Goal: Information Seeking & Learning: Check status

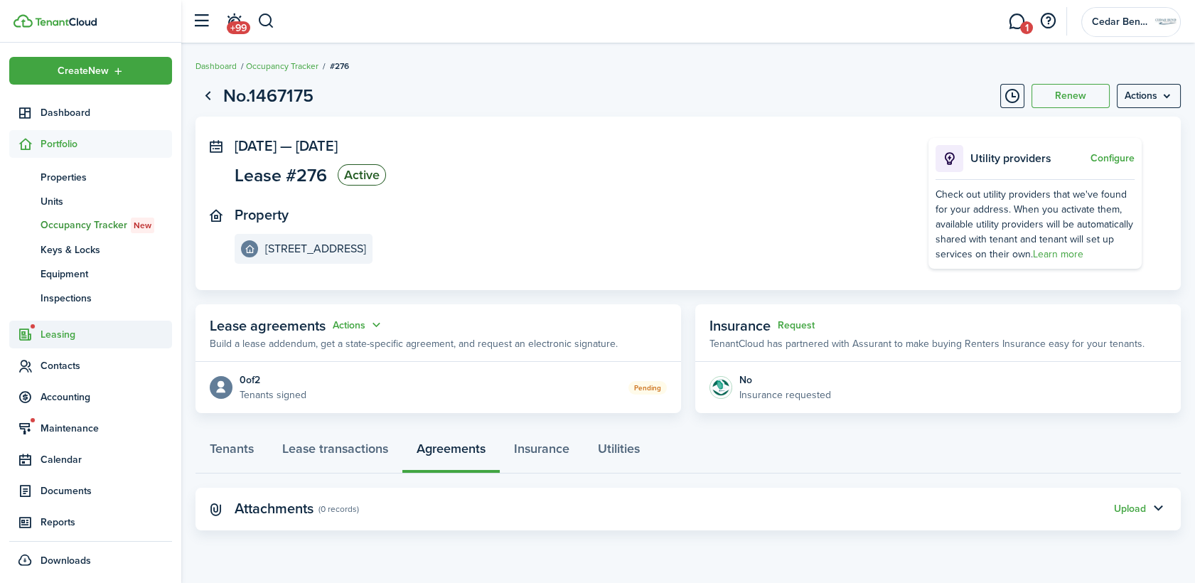
click at [77, 338] on span "Leasing" at bounding box center [106, 334] width 131 height 15
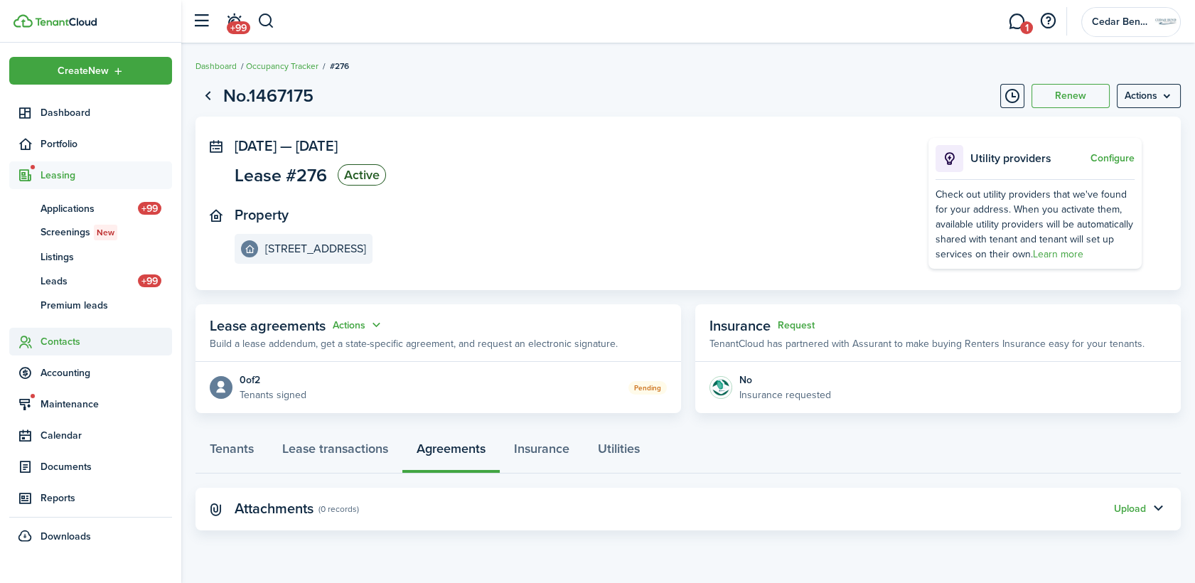
click at [64, 335] on span "Contacts" at bounding box center [106, 341] width 131 height 15
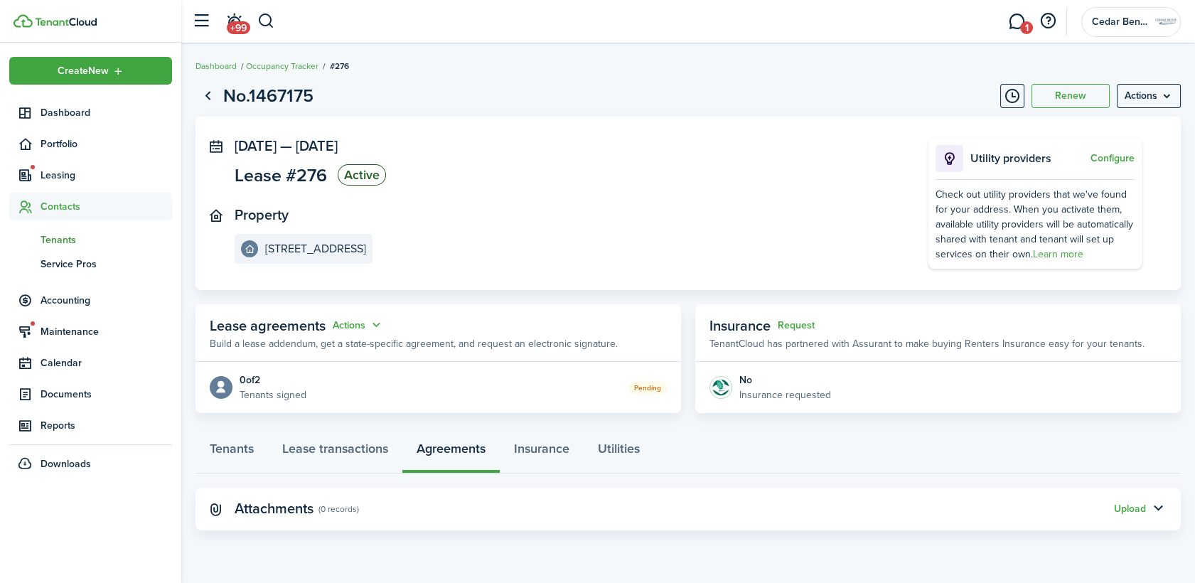
click at [64, 246] on span "Tenants" at bounding box center [106, 239] width 131 height 15
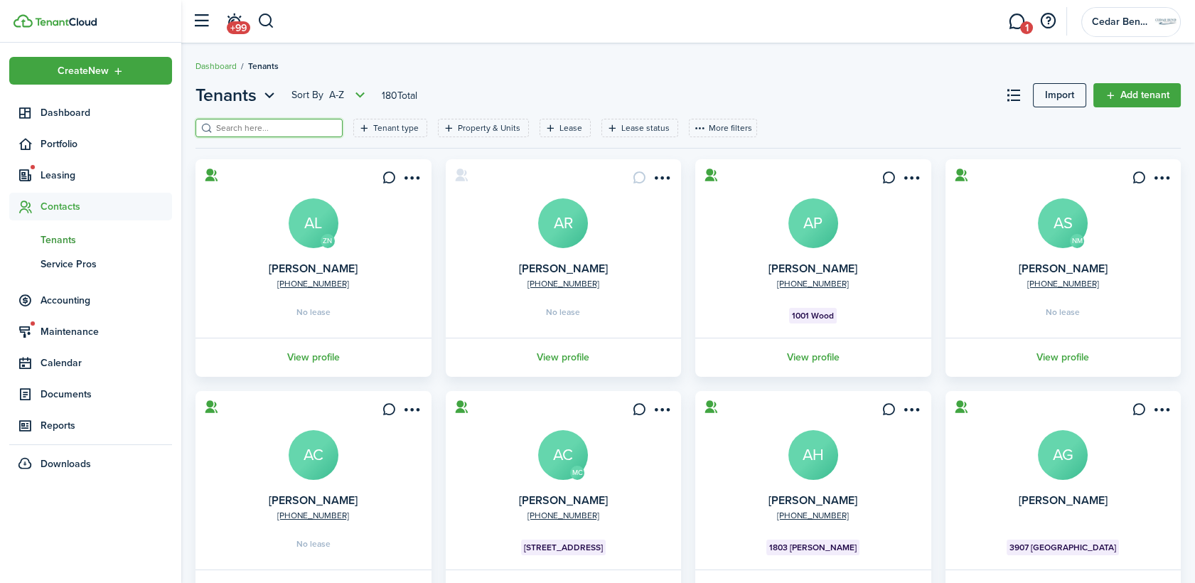
click at [286, 123] on input "search" at bounding box center [274, 129] width 125 height 14
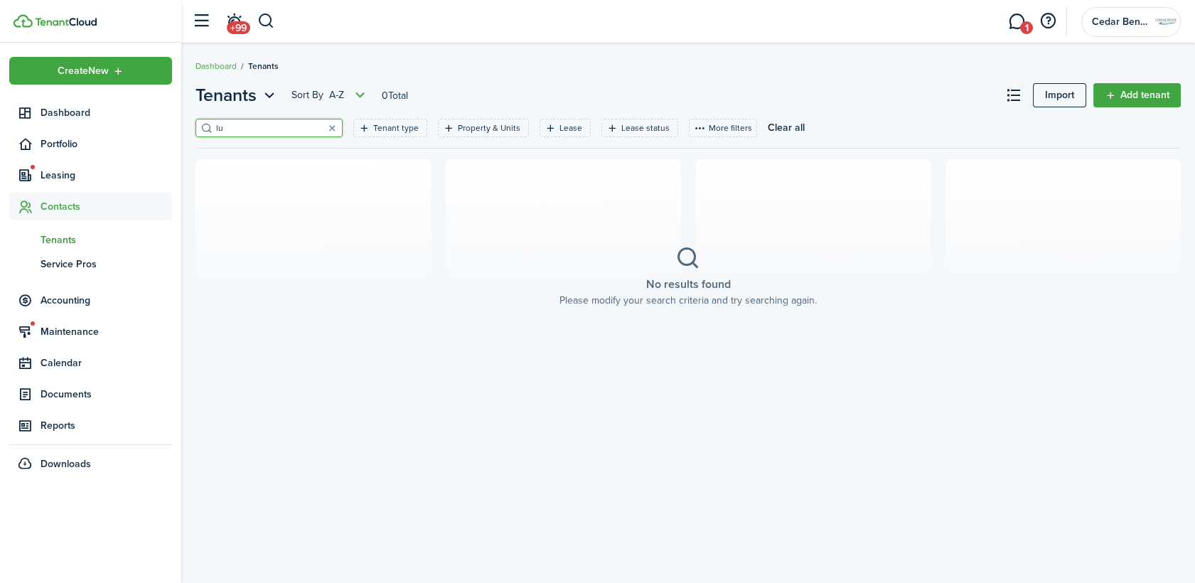
type input "l"
type input "[PERSON_NAME]"
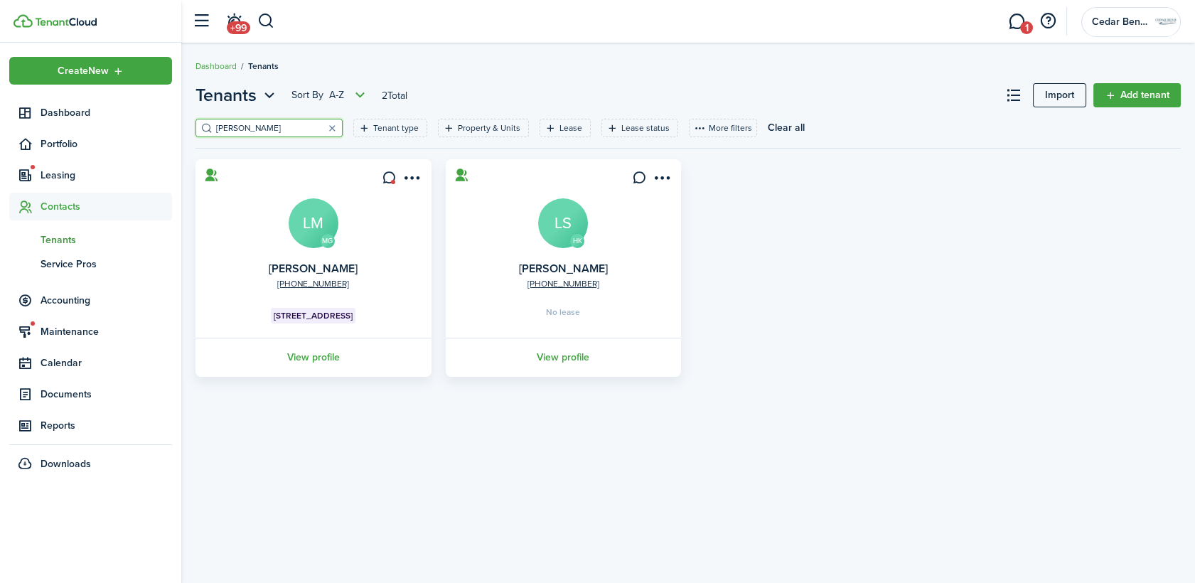
click at [323, 230] on avatar-text "LM" at bounding box center [314, 223] width 50 height 50
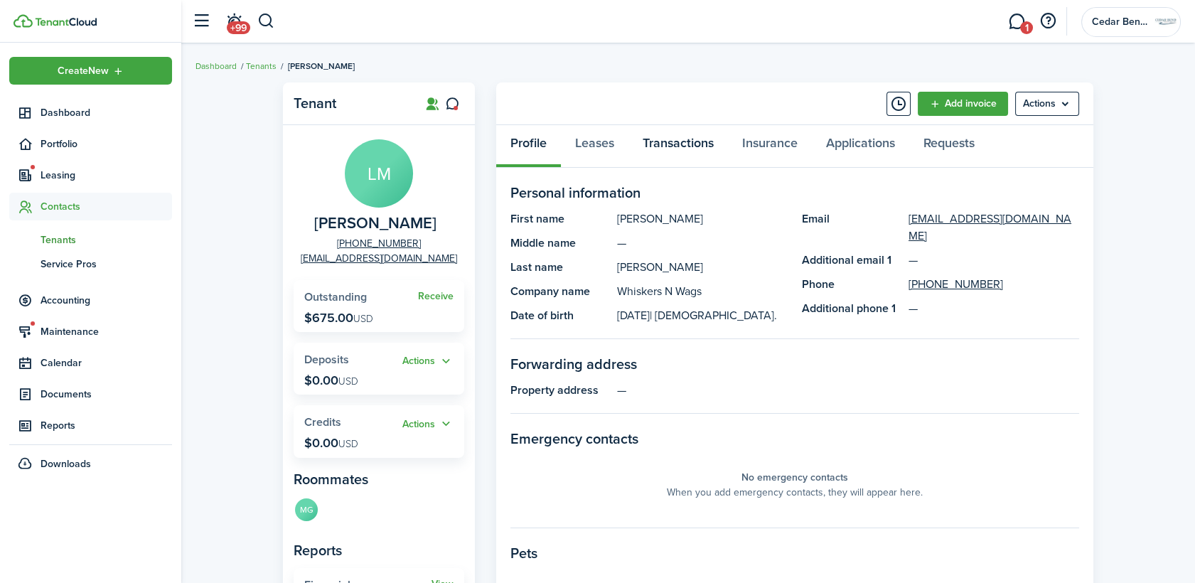
click at [689, 145] on link "Transactions" at bounding box center [677, 146] width 99 height 43
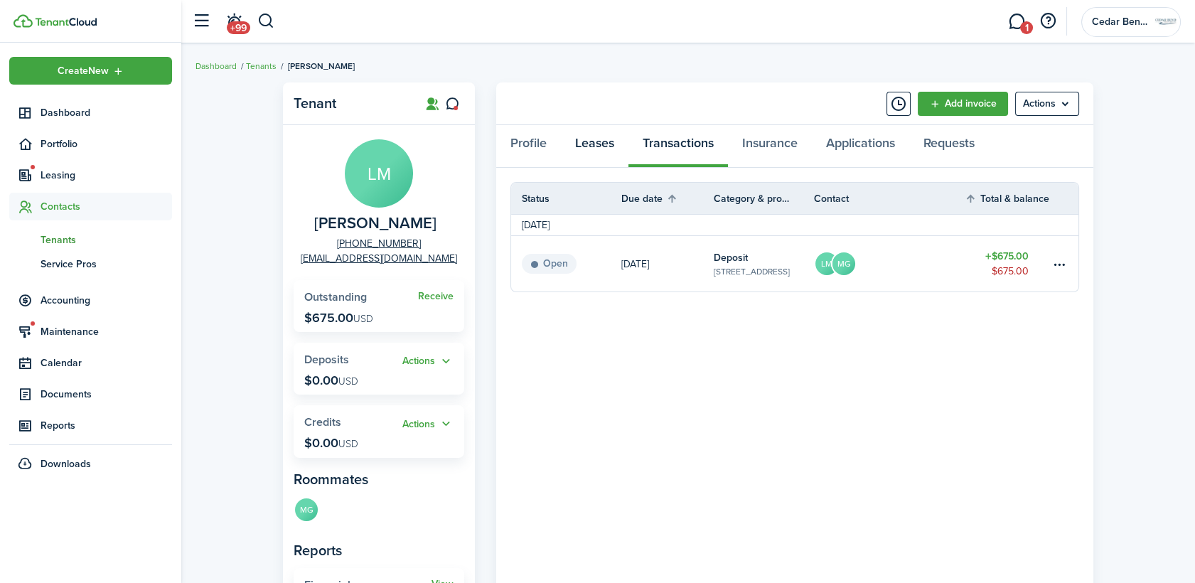
click at [577, 141] on link "Leases" at bounding box center [595, 146] width 68 height 43
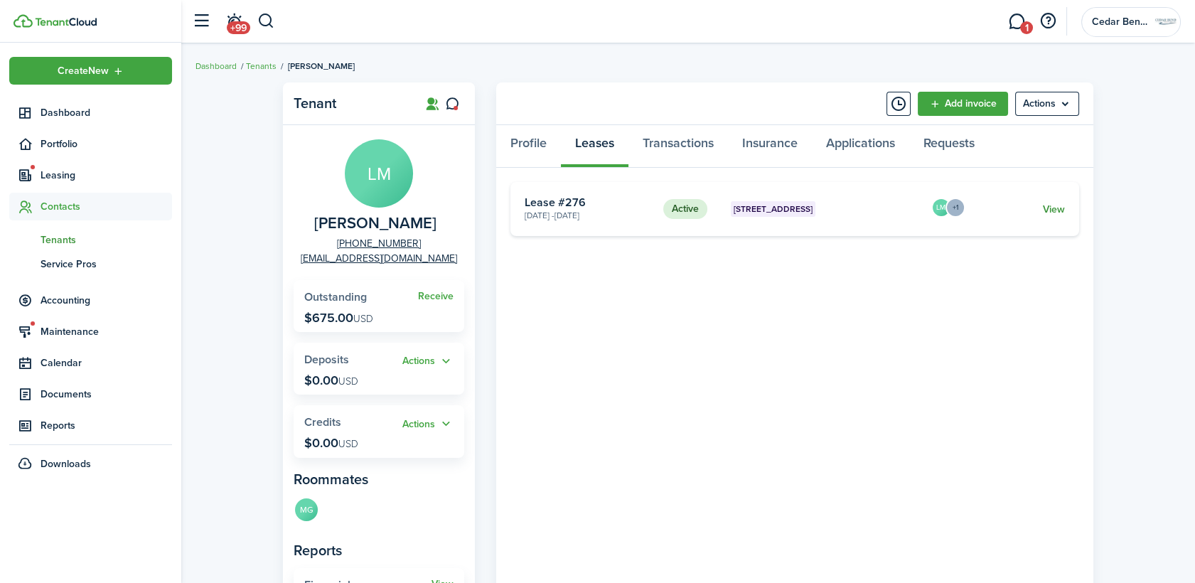
click at [1056, 214] on link "View" at bounding box center [1054, 209] width 22 height 15
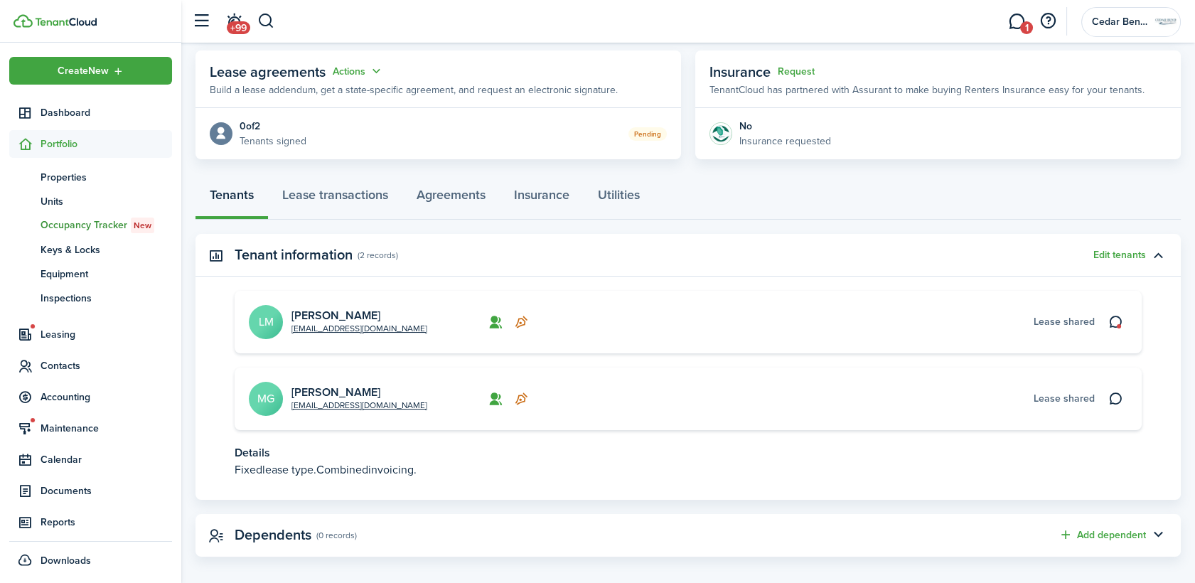
scroll to position [266, 0]
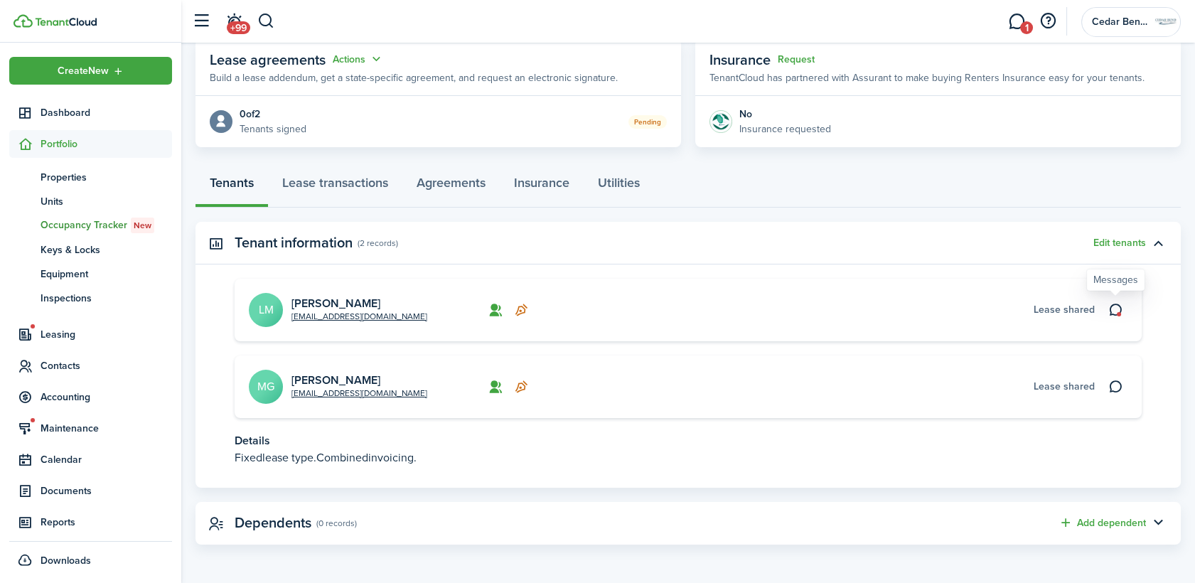
click at [1114, 309] on icon at bounding box center [1115, 310] width 15 height 14
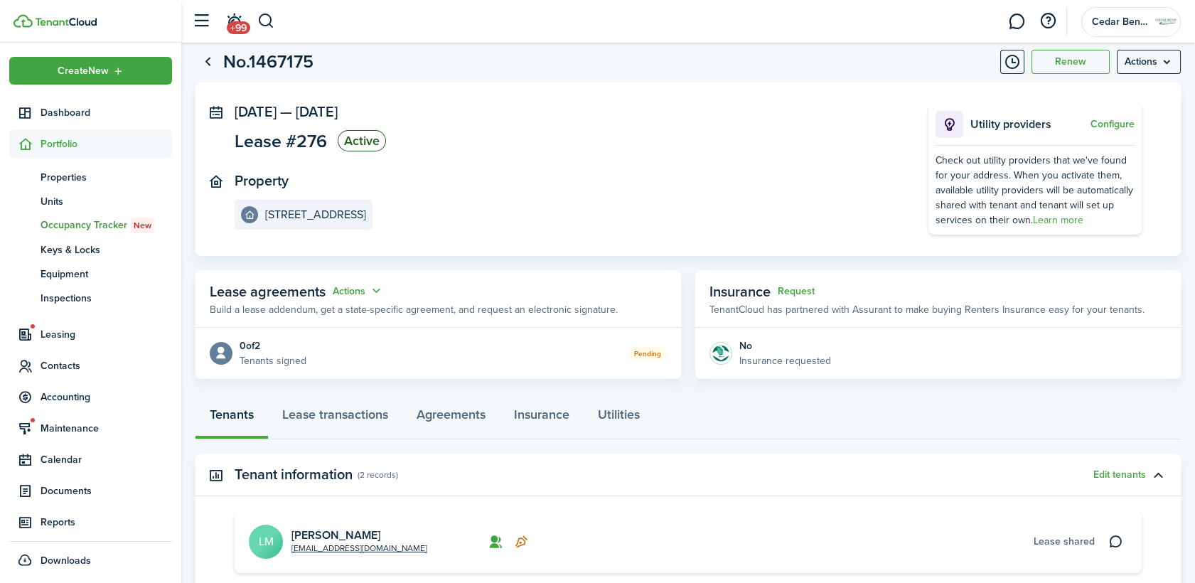
scroll to position [15, 0]
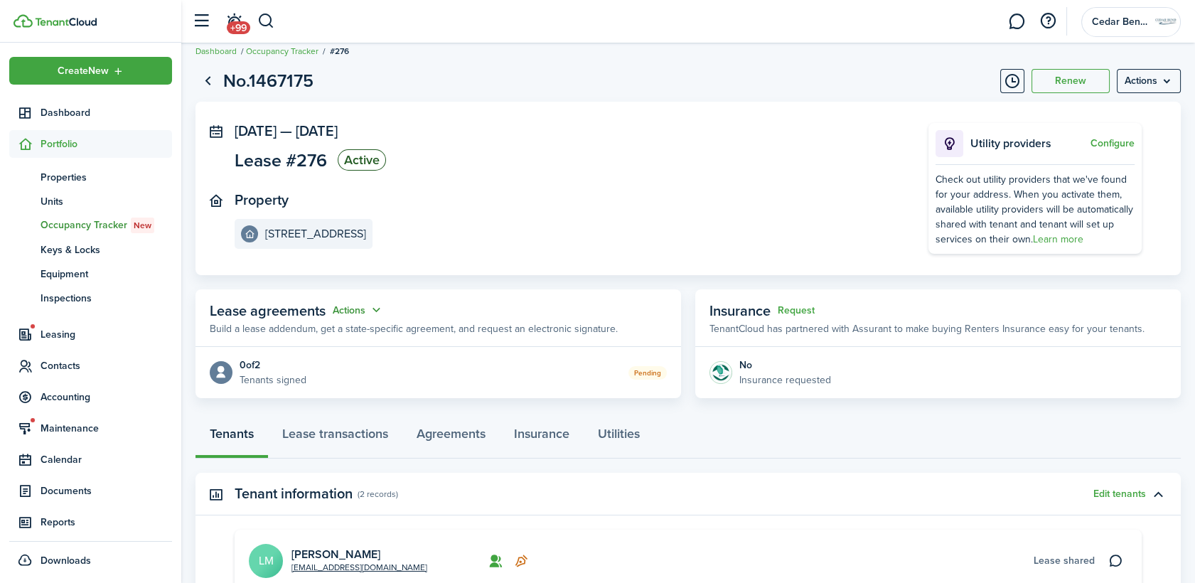
click at [365, 309] on button "Actions" at bounding box center [358, 310] width 51 height 16
click at [449, 237] on panel-main-section "Property [STREET_ADDRESS]" at bounding box center [560, 220] width 651 height 57
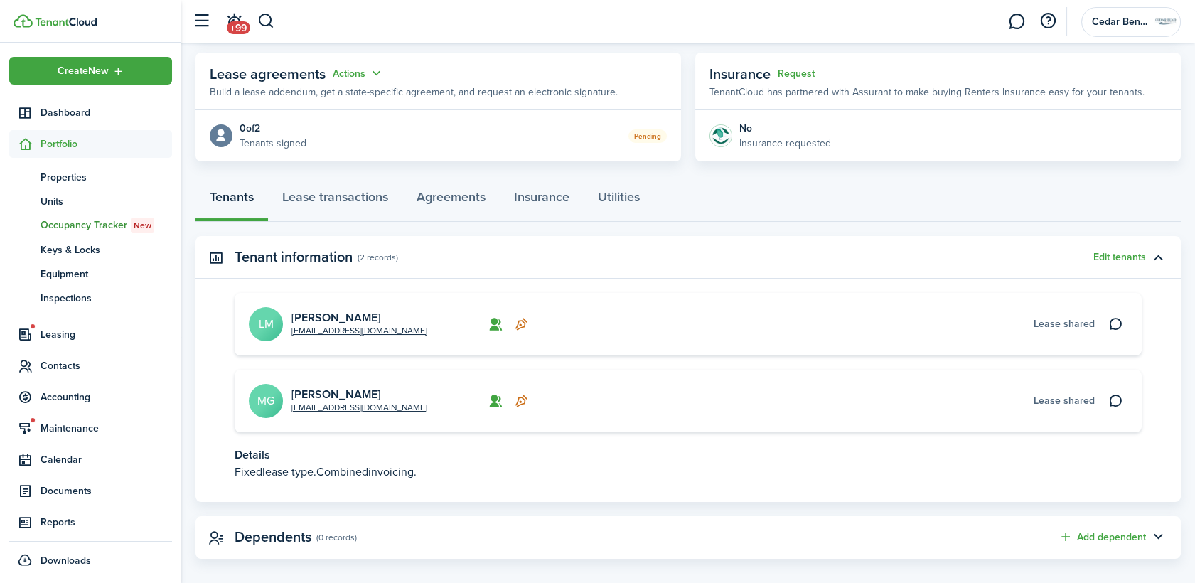
scroll to position [266, 0]
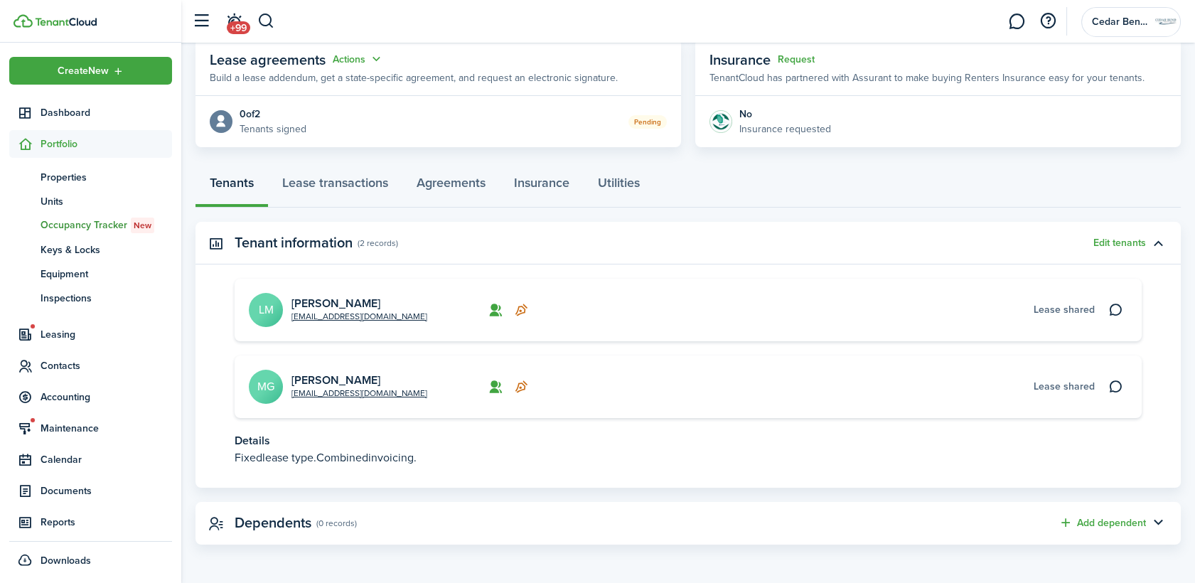
click at [668, 119] on panel-main-body "0 of 2 Tenants signed Pending" at bounding box center [437, 121] width 485 height 51
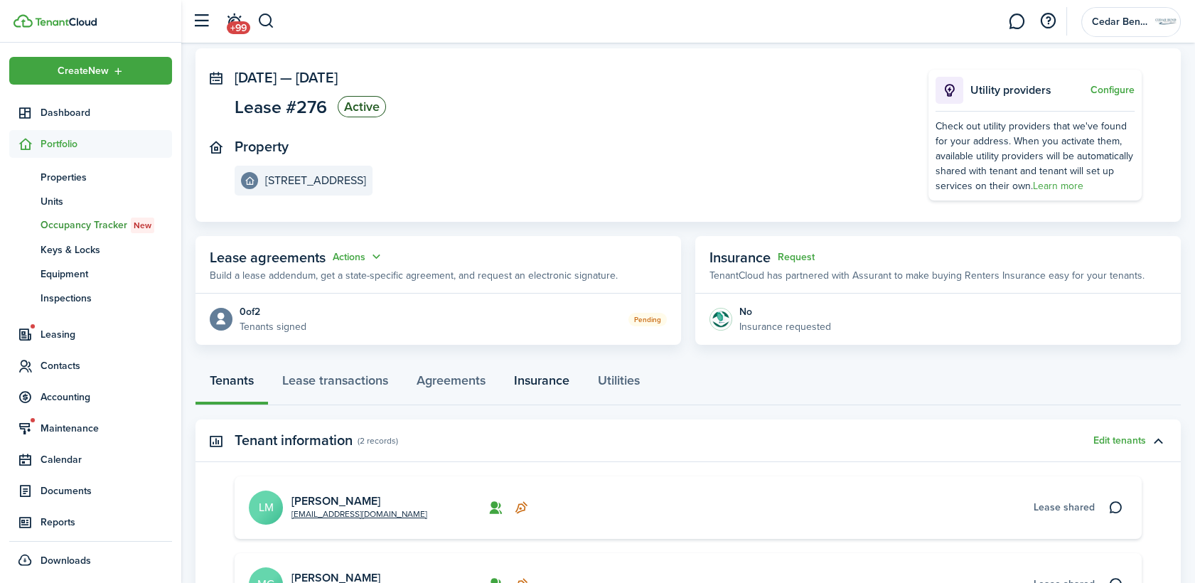
scroll to position [28, 0]
